Goal: Transaction & Acquisition: Purchase product/service

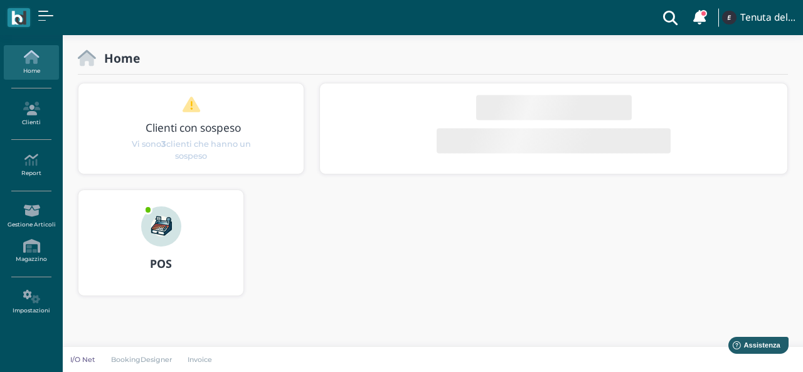
click at [179, 226] on img at bounding box center [161, 226] width 40 height 40
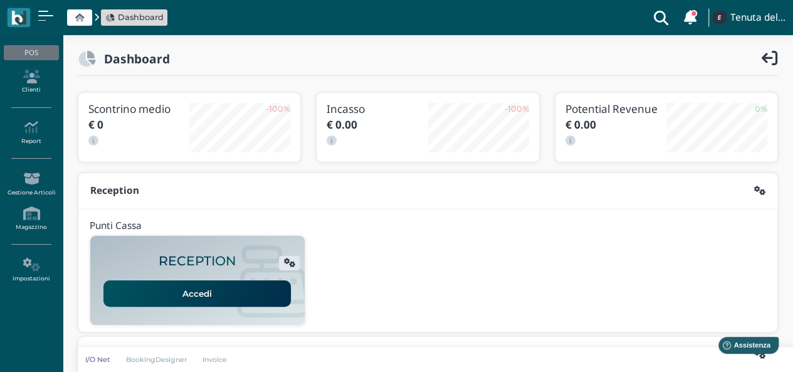
click at [225, 289] on link "Accedi" at bounding box center [197, 293] width 188 height 26
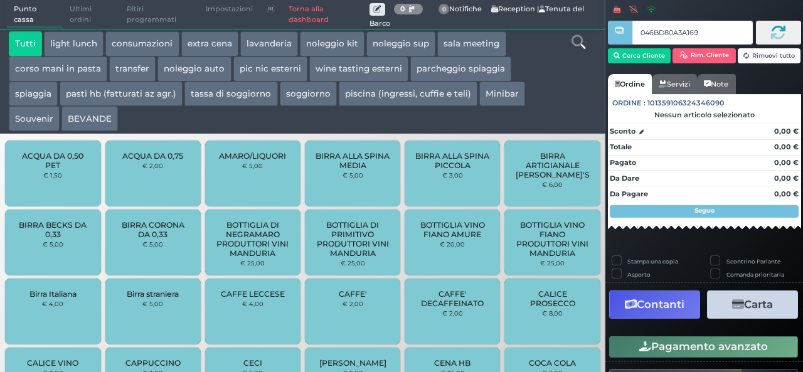
type input "046BD80A3A1691"
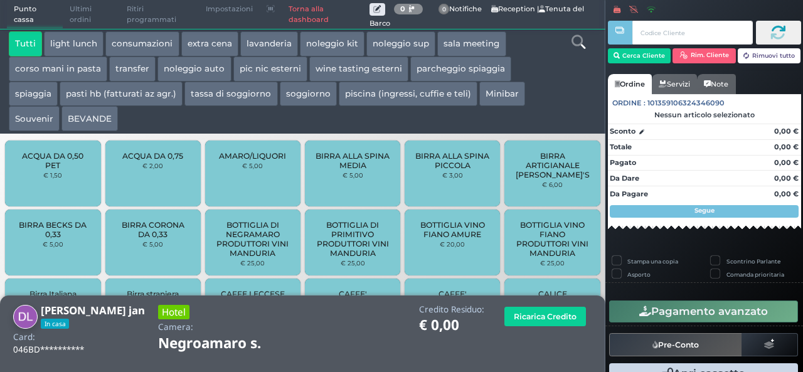
click at [215, 52] on button "extra cena" at bounding box center [209, 43] width 57 height 25
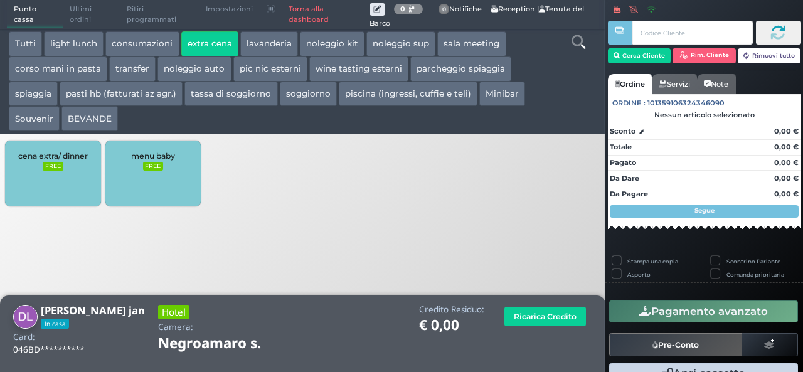
click at [49, 186] on div "cena extra/ dinner FREE" at bounding box center [52, 173] width 95 height 66
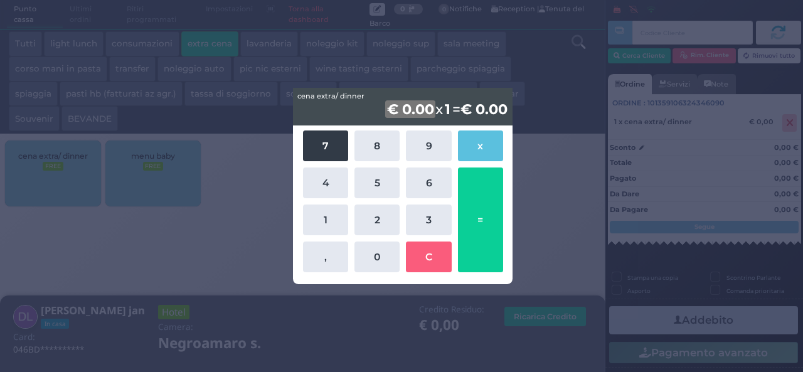
click at [322, 147] on button "7" at bounding box center [325, 145] width 45 height 31
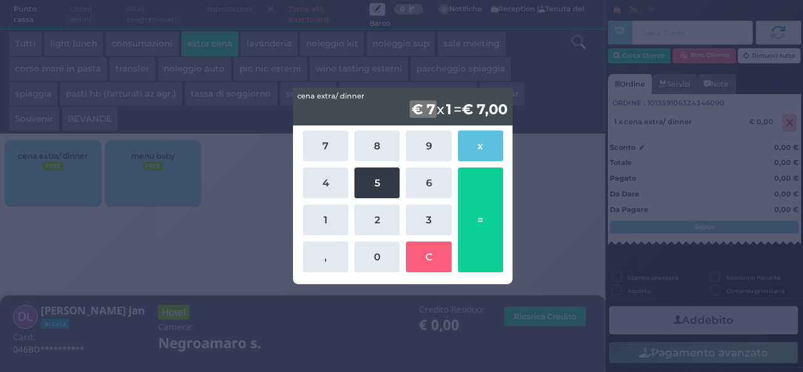
click at [375, 181] on button "5" at bounding box center [376, 182] width 45 height 31
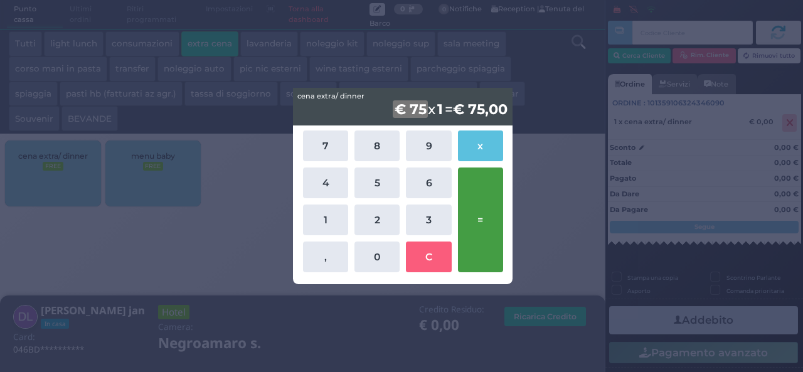
click at [484, 210] on button "=" at bounding box center [480, 219] width 45 height 105
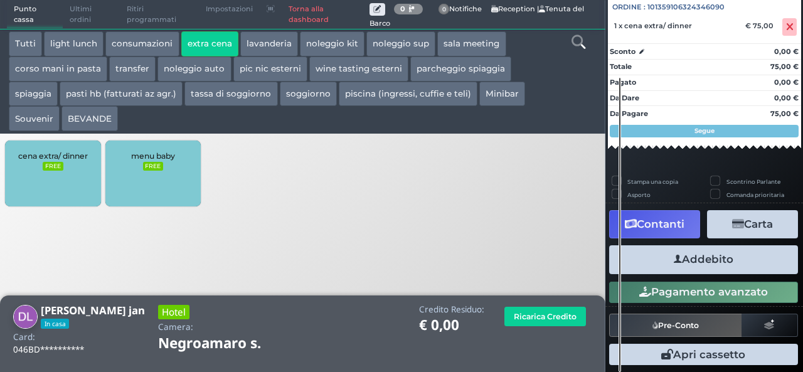
scroll to position [139, 0]
click at [720, 267] on button "Addebito" at bounding box center [703, 259] width 189 height 28
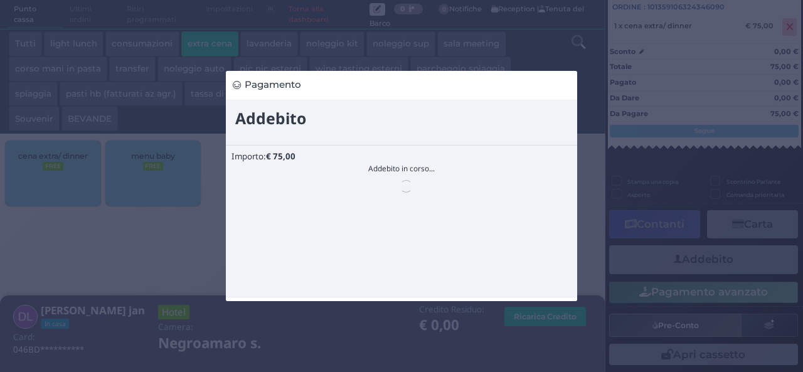
scroll to position [0, 0]
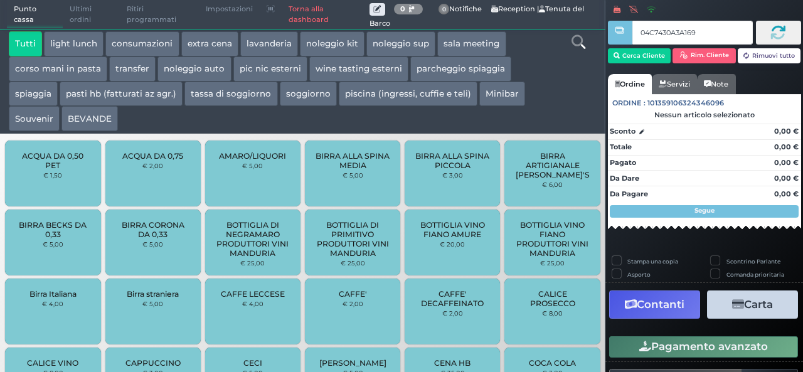
type input "04C7430A3A1691"
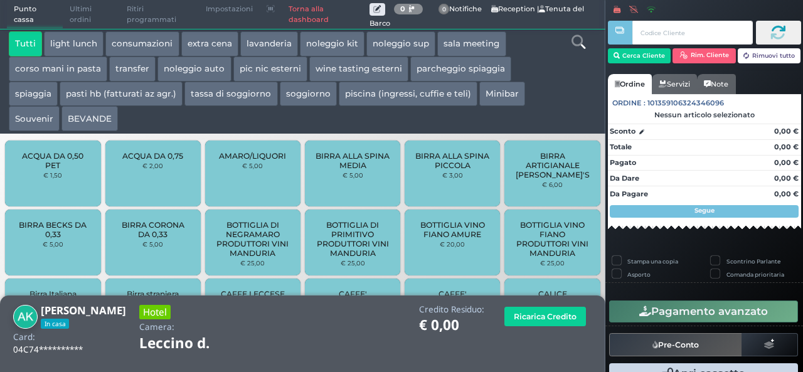
click at [198, 38] on button "extra cena" at bounding box center [209, 43] width 57 height 25
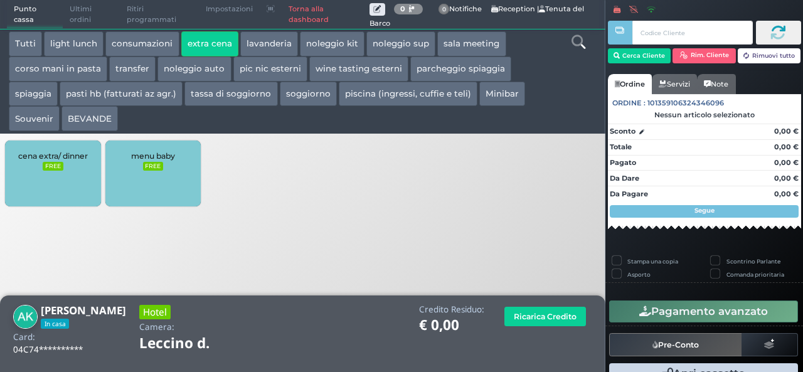
click at [63, 184] on div "cena extra/ dinner FREE" at bounding box center [52, 173] width 95 height 66
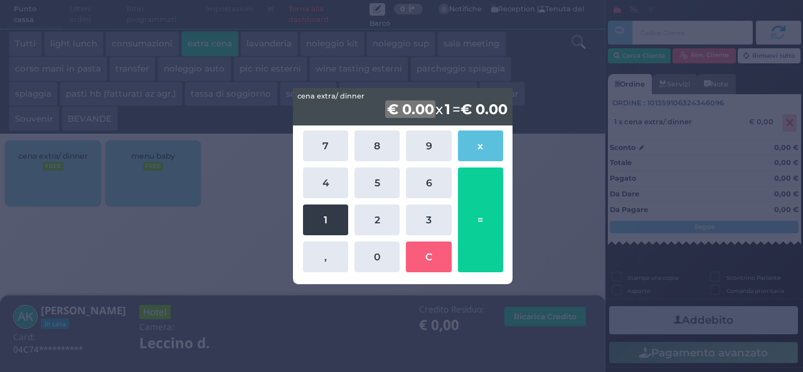
click at [324, 222] on button "1" at bounding box center [325, 219] width 45 height 31
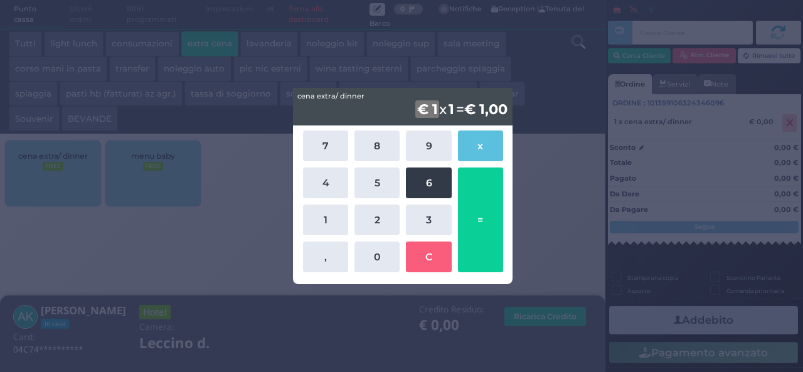
click at [434, 187] on button "6" at bounding box center [428, 182] width 45 height 31
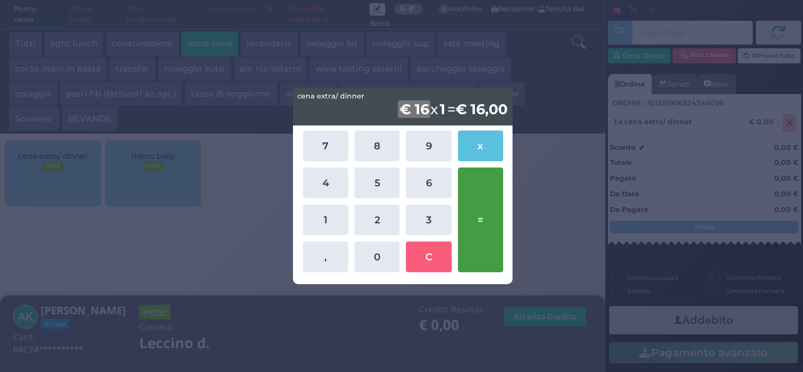
click at [483, 199] on button "=" at bounding box center [480, 219] width 45 height 105
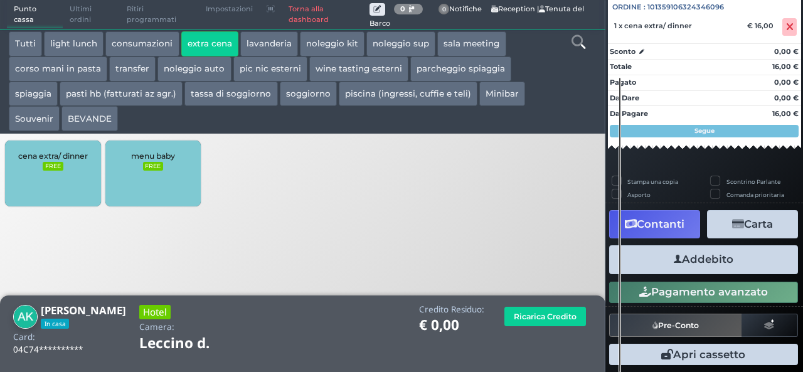
scroll to position [139, 0]
click at [724, 262] on button "Addebito" at bounding box center [703, 259] width 189 height 28
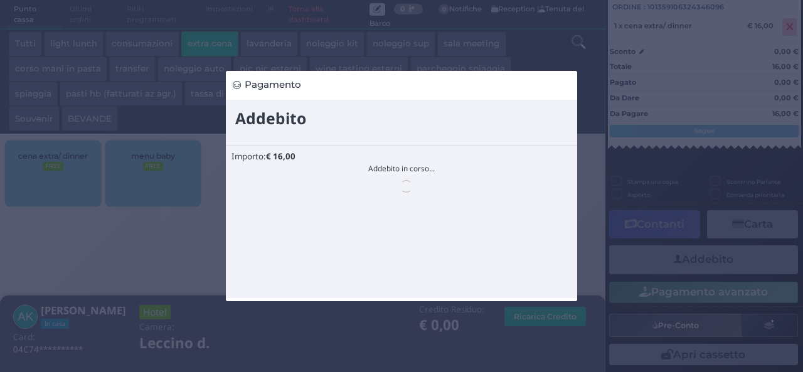
scroll to position [0, 0]
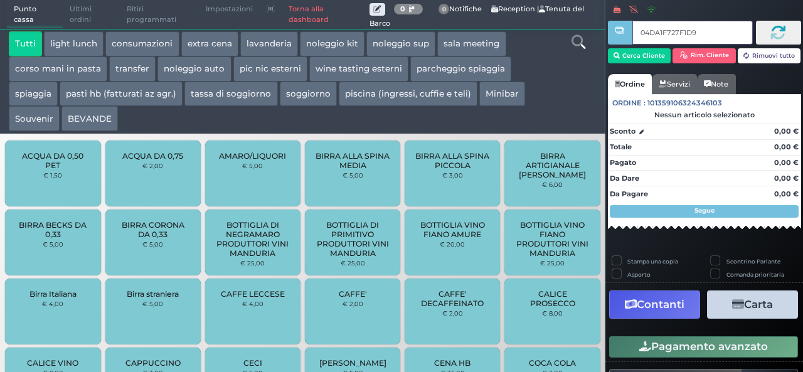
type input "04DA1F727F1D94"
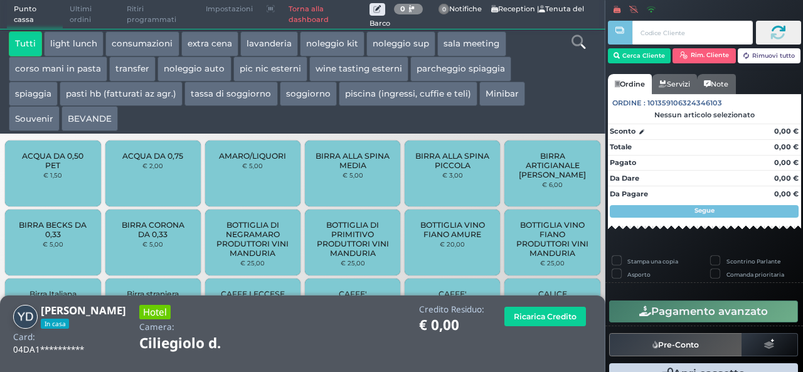
click at [208, 38] on button "extra cena" at bounding box center [209, 43] width 57 height 25
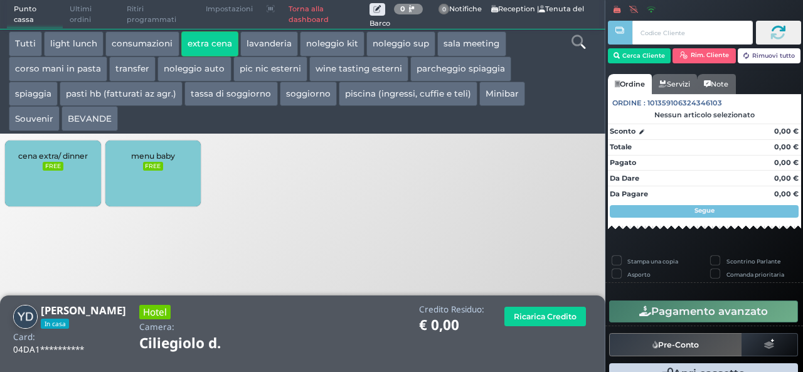
click at [58, 177] on div "cena extra/ dinner FREE" at bounding box center [52, 173] width 95 height 66
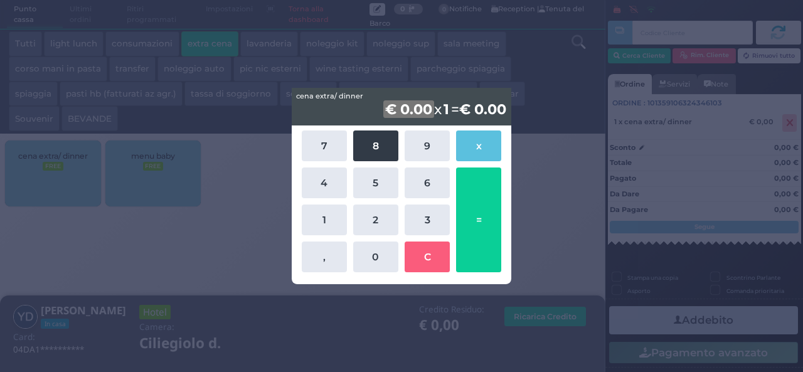
click at [365, 151] on button "8" at bounding box center [375, 145] width 45 height 31
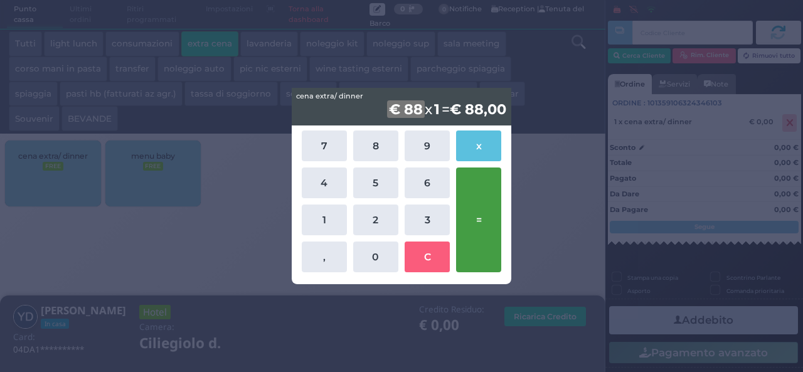
click at [495, 228] on button "=" at bounding box center [478, 219] width 45 height 105
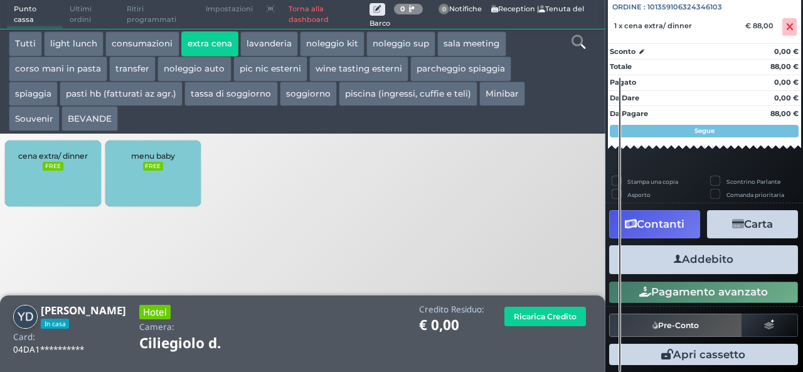
scroll to position [139, 0]
click at [726, 263] on button "Addebito" at bounding box center [703, 259] width 189 height 28
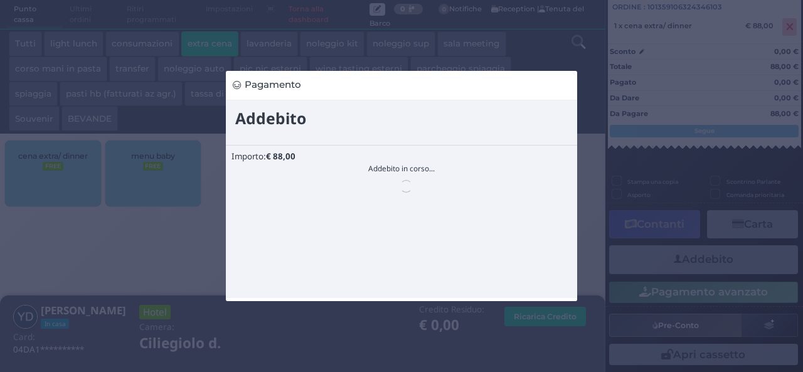
scroll to position [0, 0]
